Goal: Task Accomplishment & Management: Manage account settings

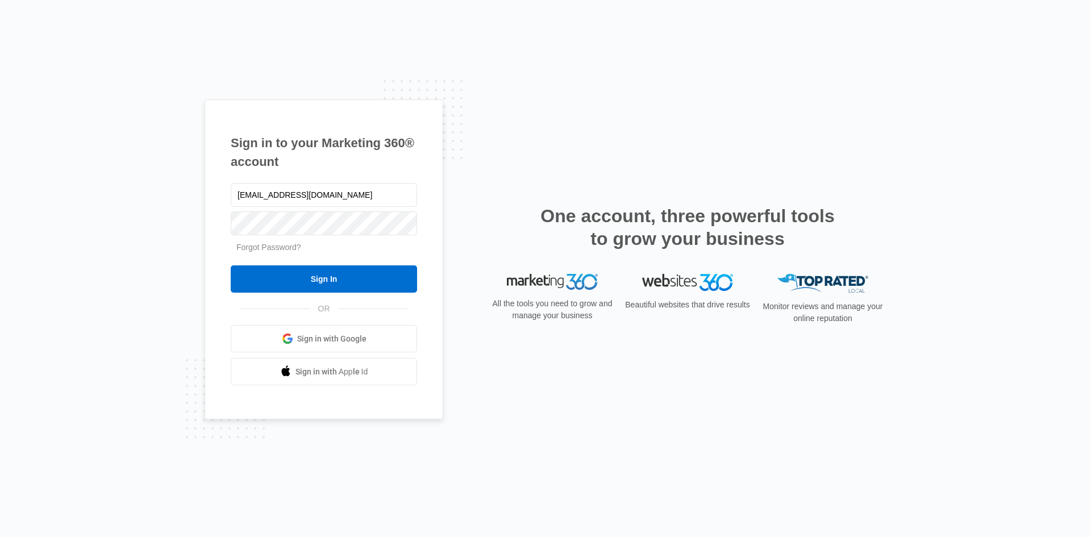
type input "[EMAIL_ADDRESS][DOMAIN_NAME]"
click at [276, 248] on link "Forgot Password?" at bounding box center [268, 247] width 65 height 9
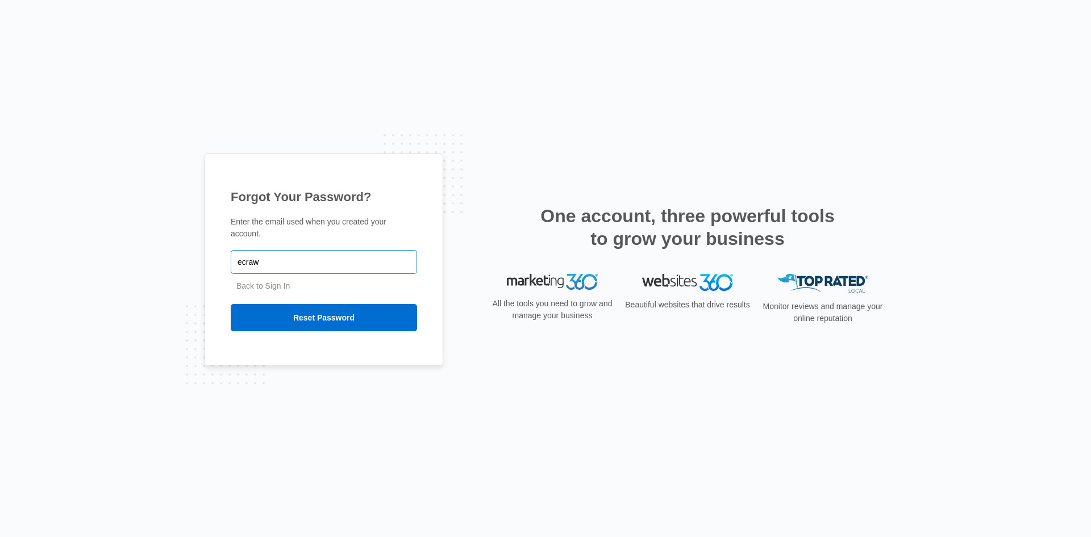
type input "[EMAIL_ADDRESS][DOMAIN_NAME]"
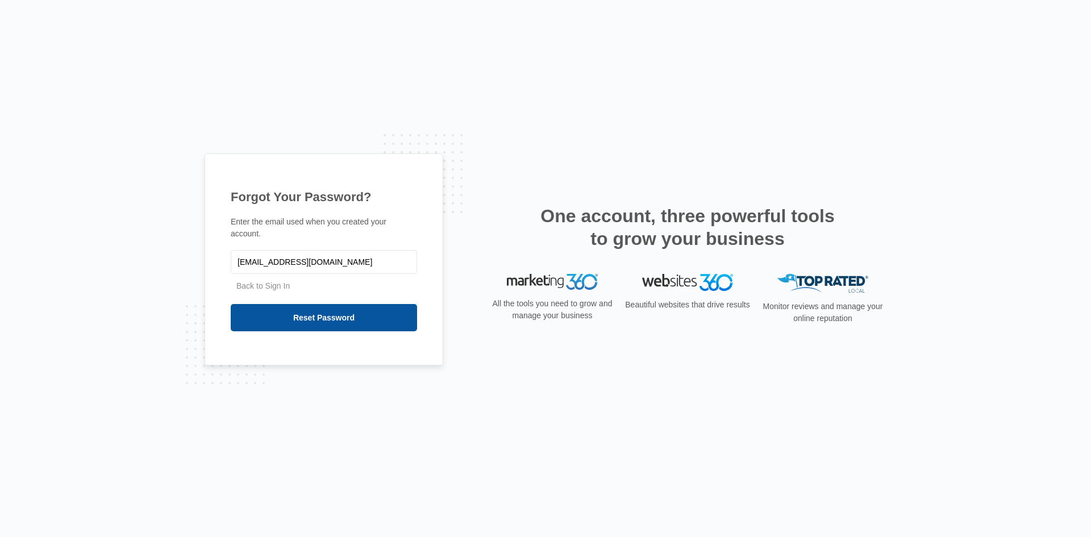
click at [326, 317] on input "Reset Password" at bounding box center [324, 317] width 186 height 27
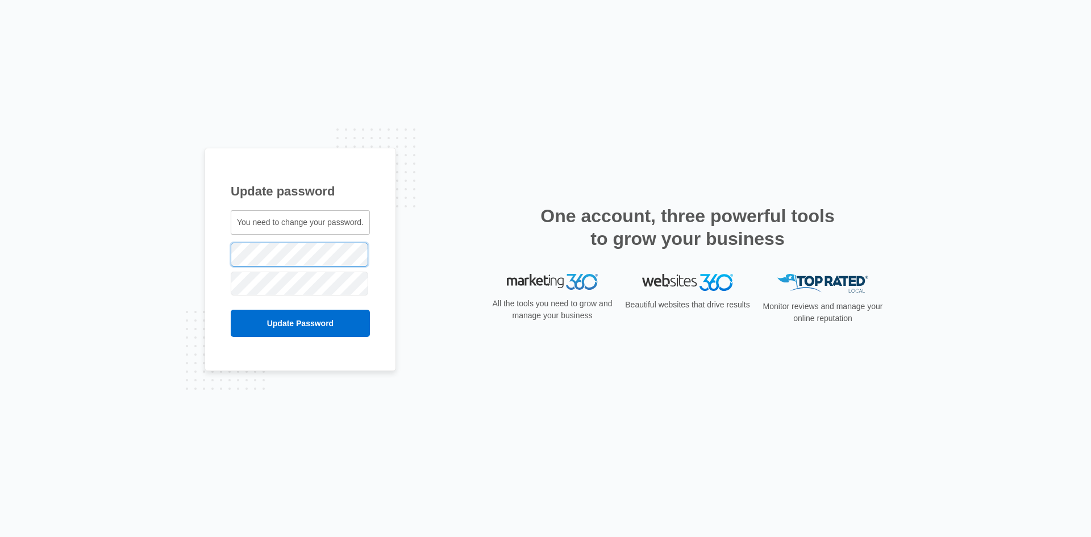
click at [130, 248] on div "Update password You need to change your password. ecrawley@wogangroup.com" at bounding box center [545, 268] width 1091 height 537
click at [280, 328] on input "Update Password" at bounding box center [300, 323] width 139 height 27
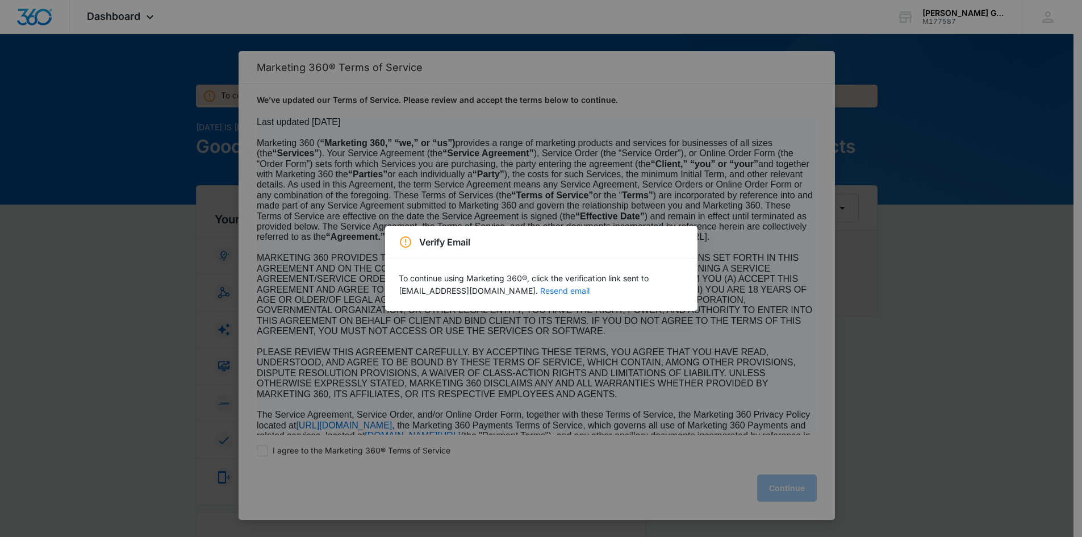
click at [540, 290] on button "Resend email" at bounding box center [564, 291] width 49 height 8
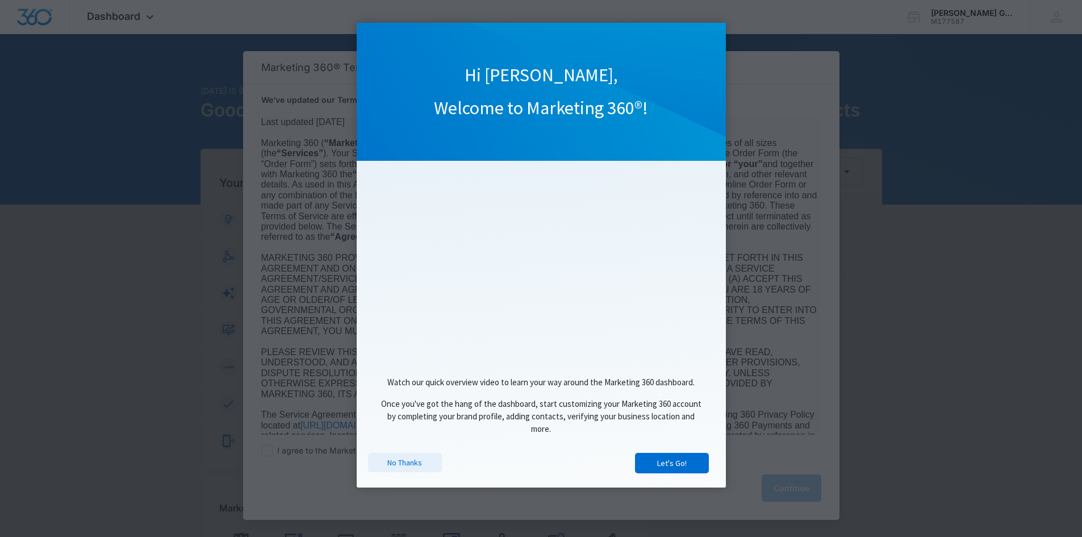
click at [421, 466] on link "No Thanks" at bounding box center [405, 462] width 74 height 19
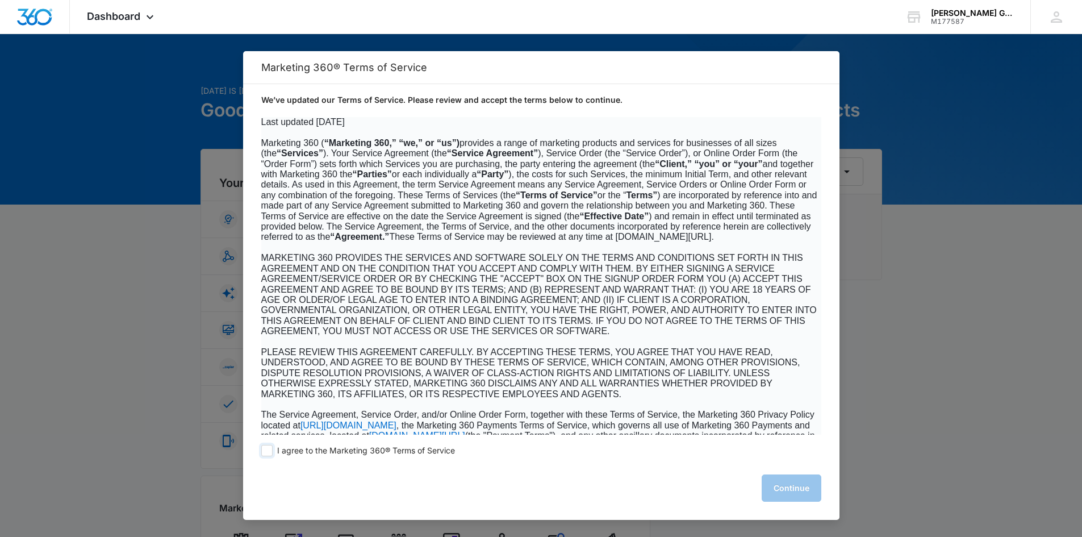
click at [267, 451] on span at bounding box center [266, 450] width 11 height 11
click at [267, 451] on input "I agree to the Marketing 360® Terms of Service" at bounding box center [266, 450] width 11 height 11
checkbox input "true"
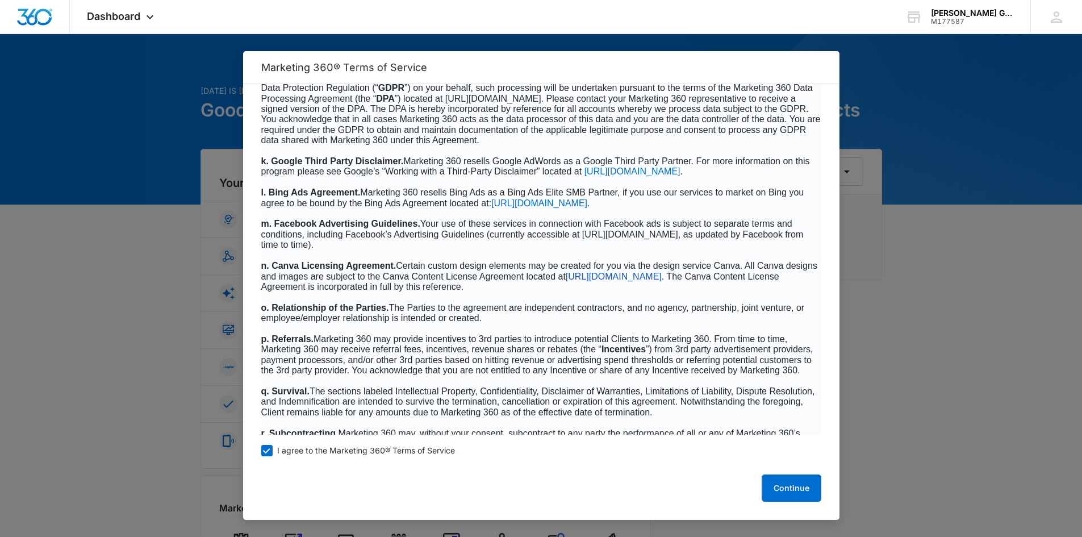
scroll to position [7256, 0]
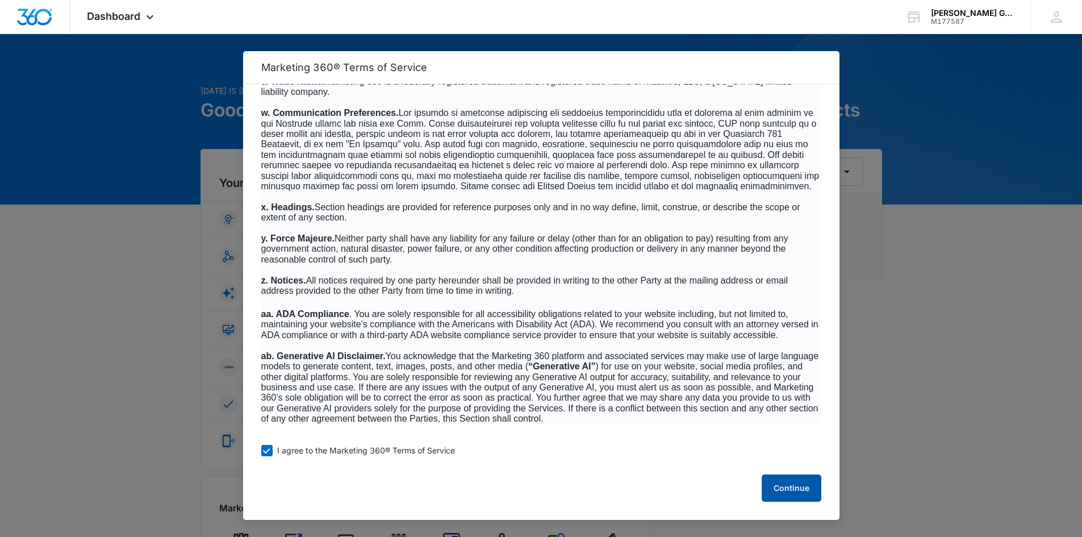
click at [780, 490] on button "Continue" at bounding box center [792, 487] width 60 height 27
